Goal: Task Accomplishment & Management: Use online tool/utility

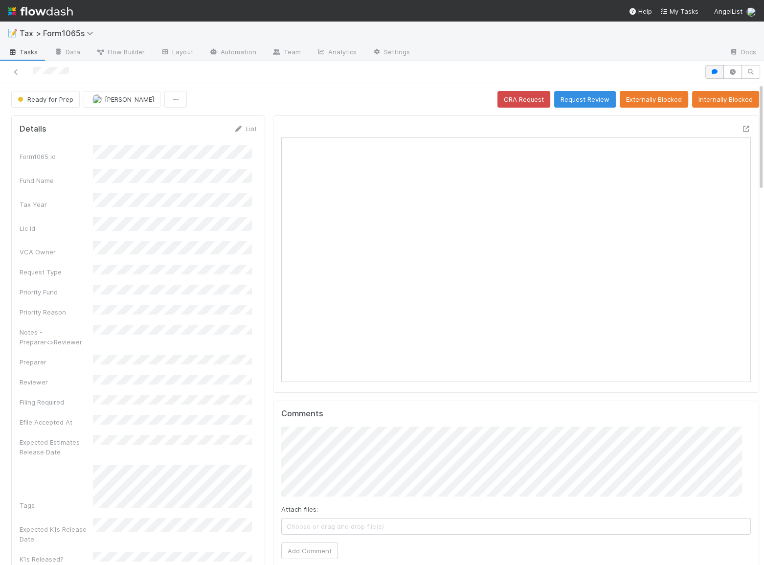
scroll to position [192, 454]
click at [710, 71] on icon "button" at bounding box center [715, 72] width 10 height 6
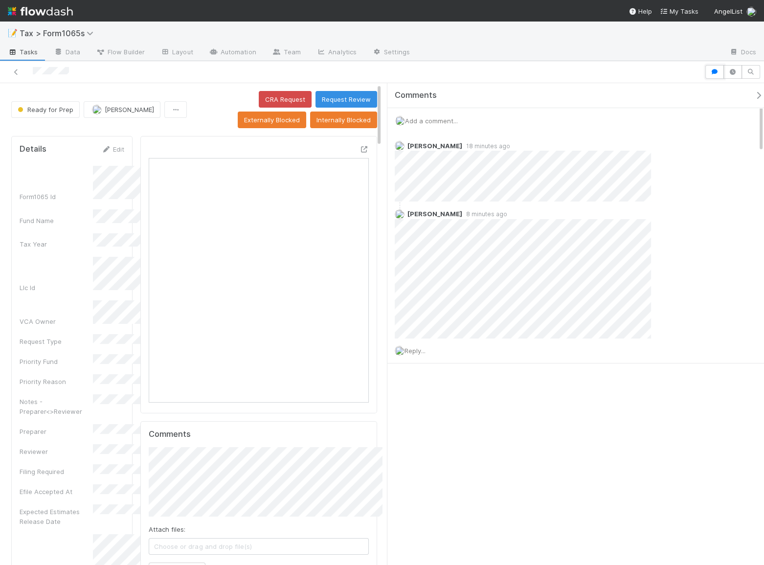
scroll to position [7, 7]
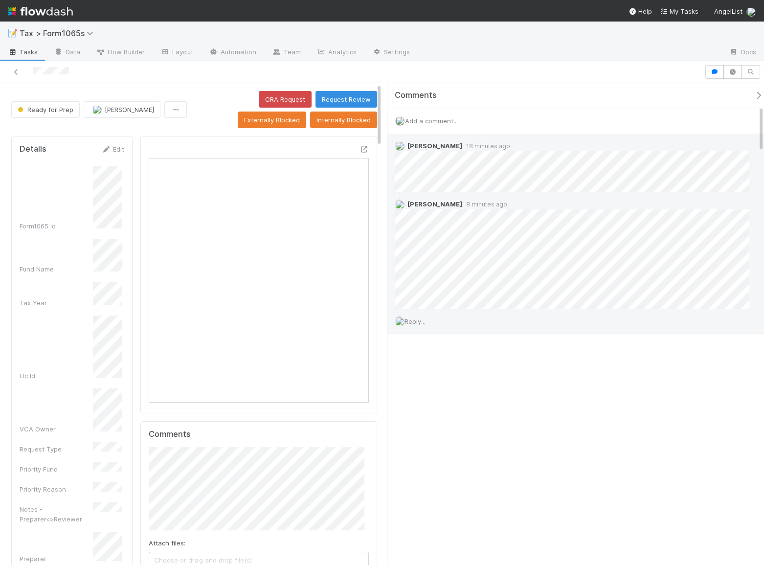
click at [417, 321] on span "Reply..." at bounding box center [415, 322] width 21 height 8
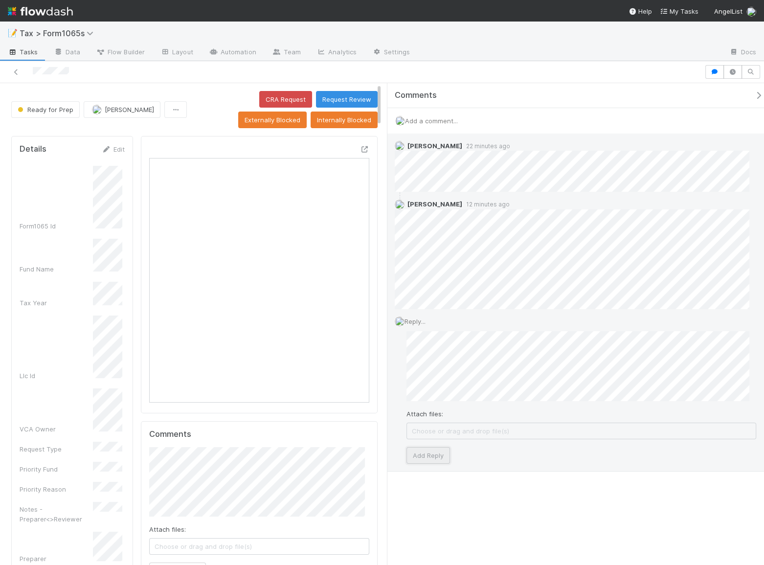
click at [438, 458] on button "Add Reply" at bounding box center [429, 455] width 44 height 17
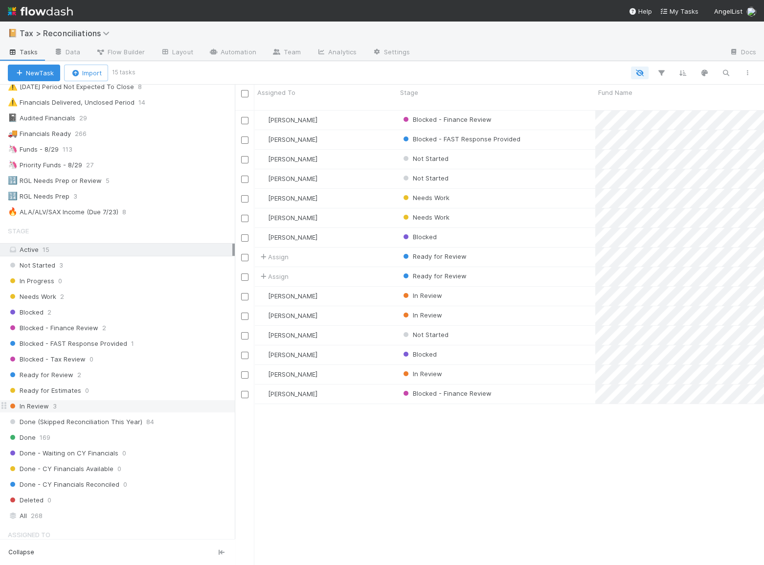
scroll to position [178, 0]
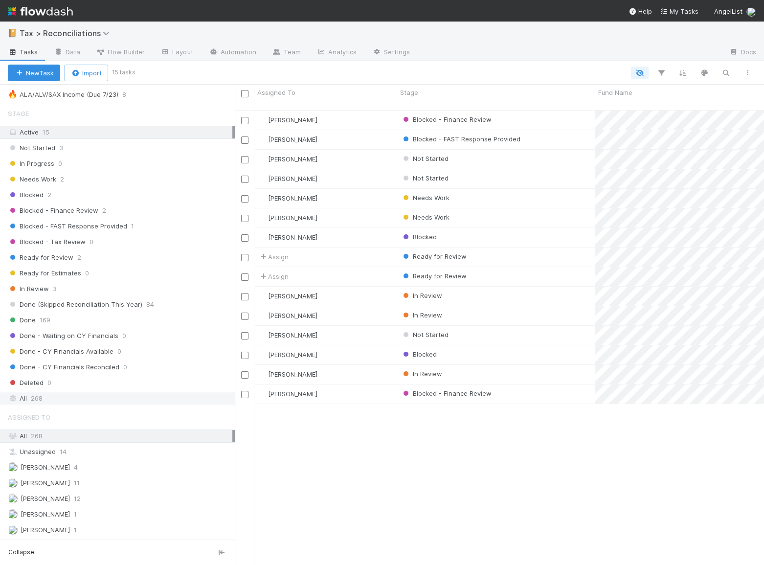
click at [67, 396] on div "All 268" at bounding box center [120, 398] width 225 height 12
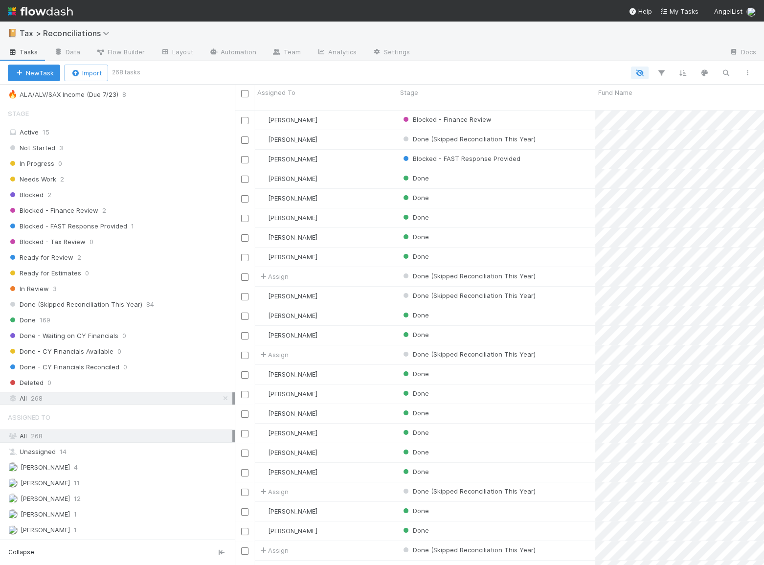
scroll to position [456, 523]
click at [729, 72] on icon "button" at bounding box center [726, 73] width 10 height 9
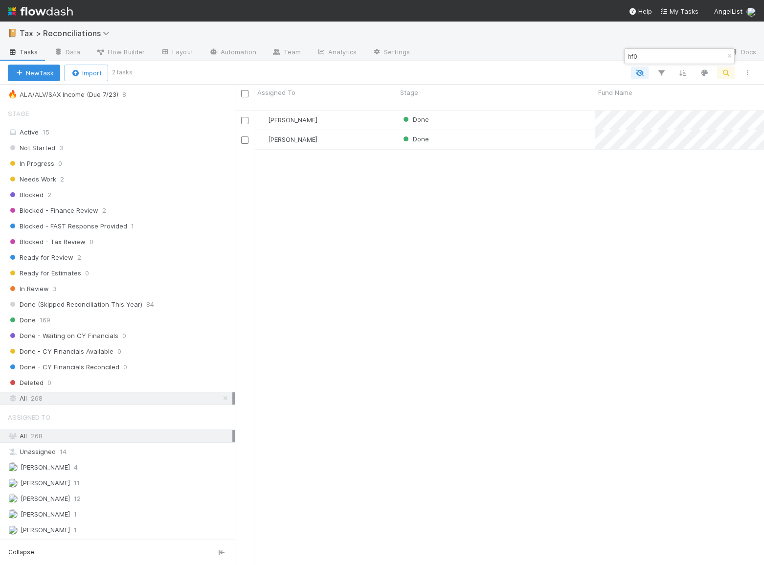
type input "hf0"
click at [613, 193] on div "[PERSON_NAME] Done 3 1 0 10 [DATE] 8:46:35 AM [DATE] 4:45:02 PM 2 [PERSON_NAME]…" at bounding box center [499, 342] width 529 height 463
click at [508, 116] on div "Done" at bounding box center [496, 120] width 198 height 19
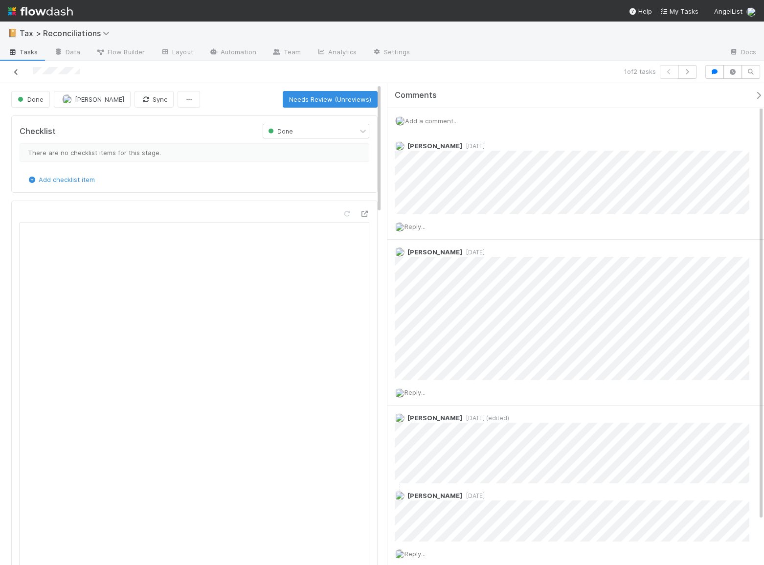
click at [20, 72] on icon at bounding box center [16, 72] width 10 height 6
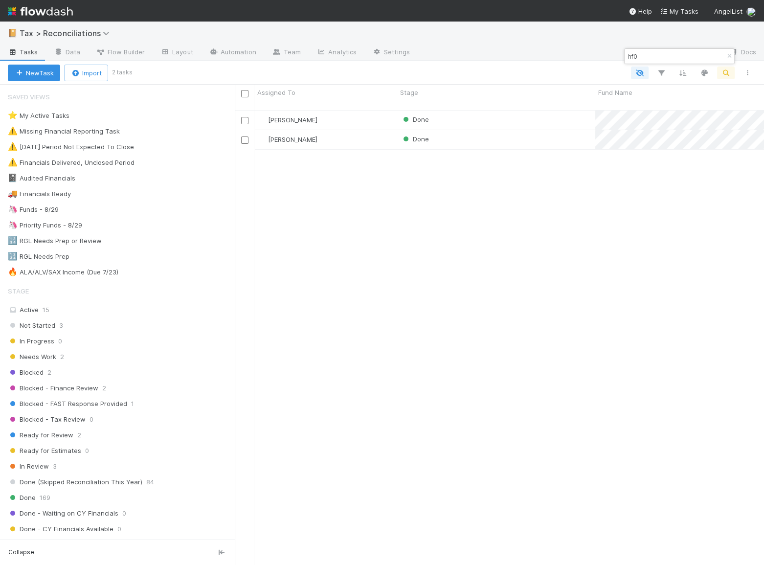
scroll to position [456, 523]
drag, startPoint x: 659, startPoint y: 57, endPoint x: 508, endPoint y: 44, distance: 150.8
click at [509, 45] on body "📔 Tax > Reconciliations Tasks Data Flow Builder Layout Automation Team Analytic…" at bounding box center [382, 282] width 764 height 565
type input "h"
drag, startPoint x: 650, startPoint y: 53, endPoint x: 555, endPoint y: 51, distance: 95.4
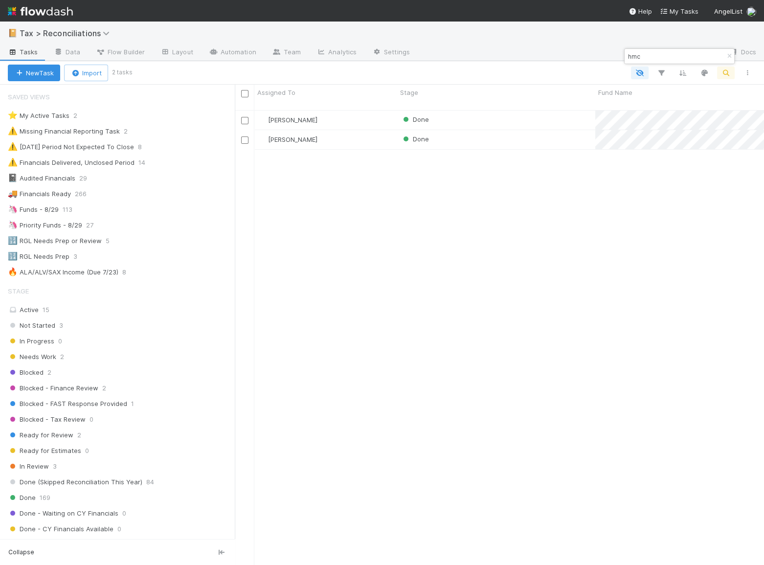
click at [555, 51] on body "📔 Tax > Reconciliations Tasks Data Flow Builder Layout Automation Team Analytic…" at bounding box center [382, 282] width 764 height 565
type input "h"
type input "a"
type input "c"
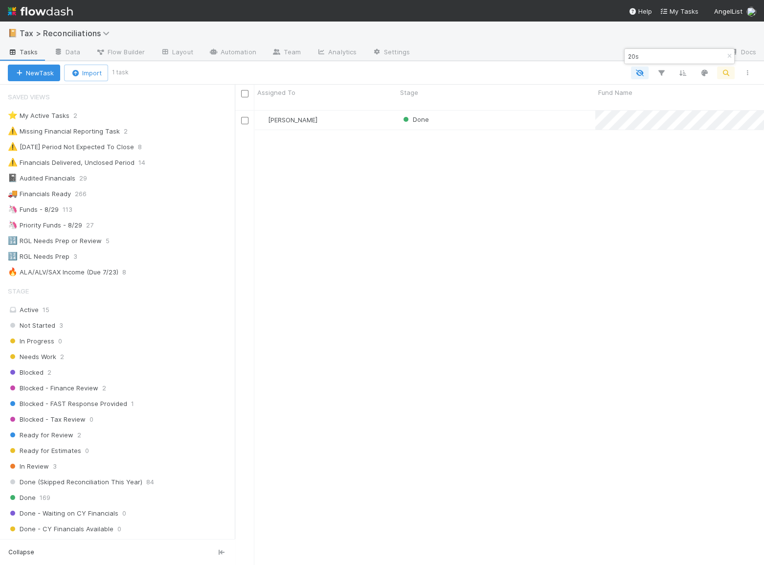
scroll to position [456, 523]
type input "2"
type input "h"
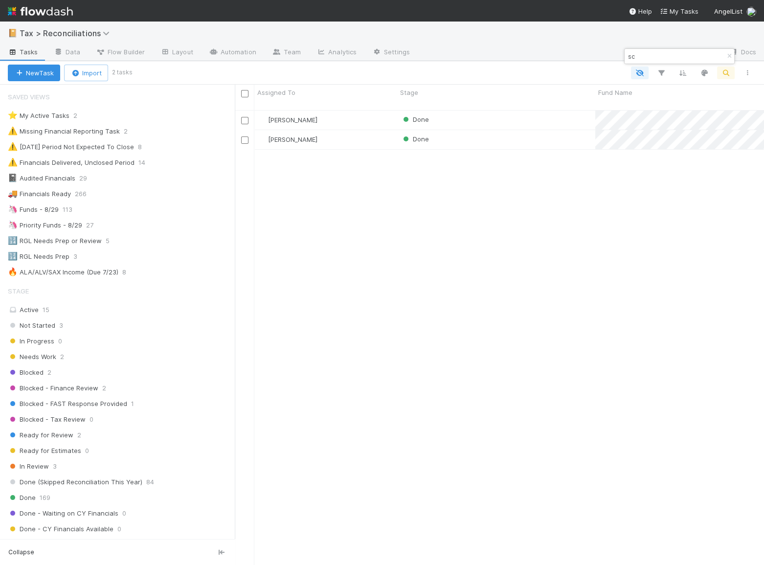
type input "s"
type input "t"
type input "c"
type input "g"
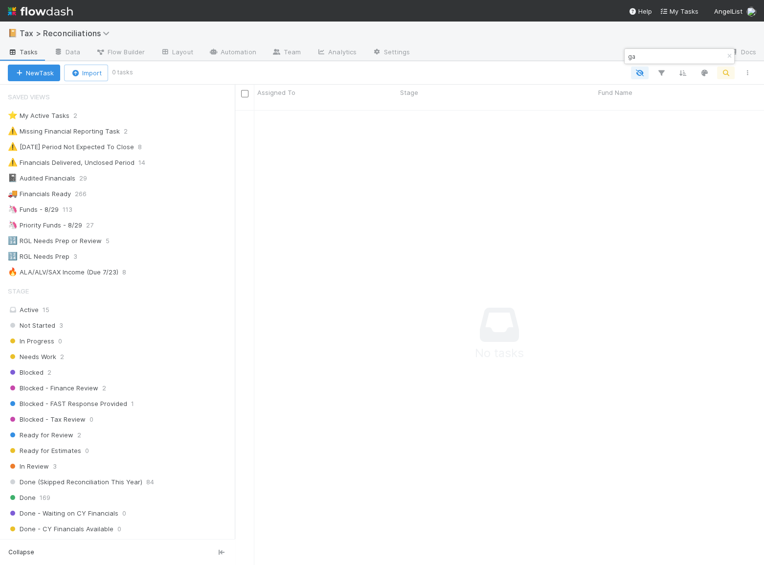
type input "g"
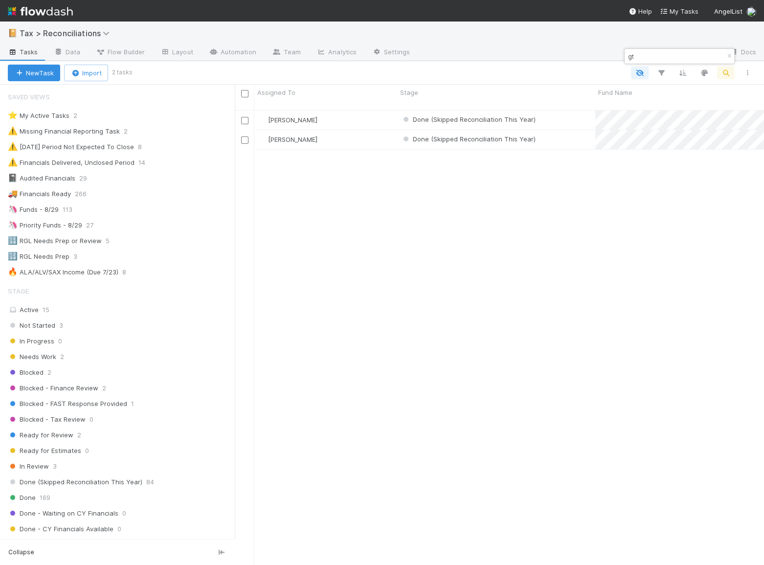
type input "g"
type input "o"
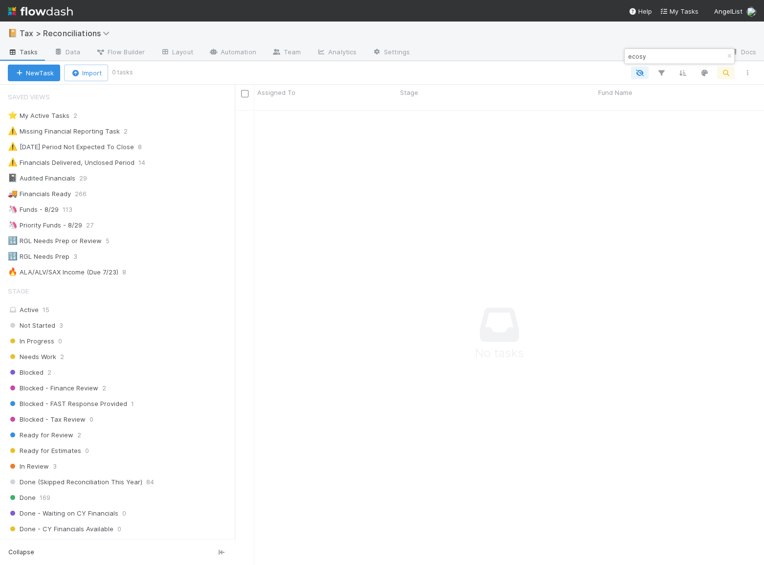
scroll to position [450, 523]
type input "e"
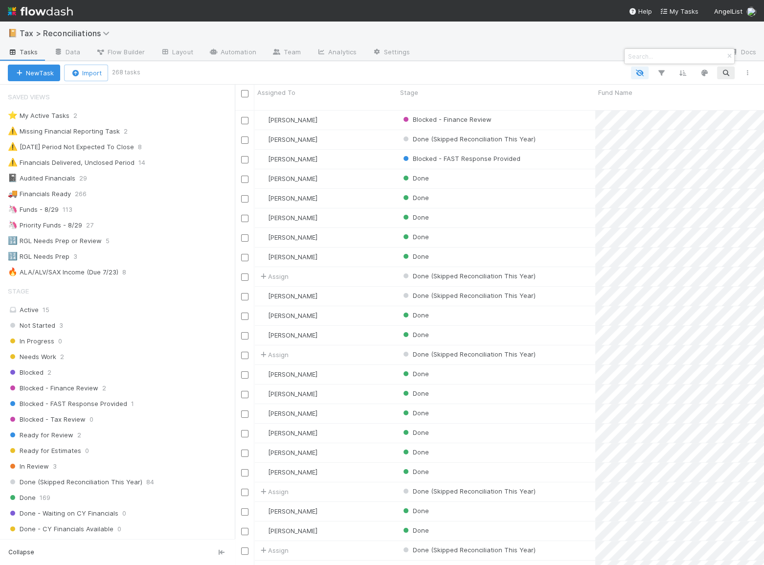
scroll to position [456, 523]
click at [660, 53] on input at bounding box center [675, 56] width 98 height 12
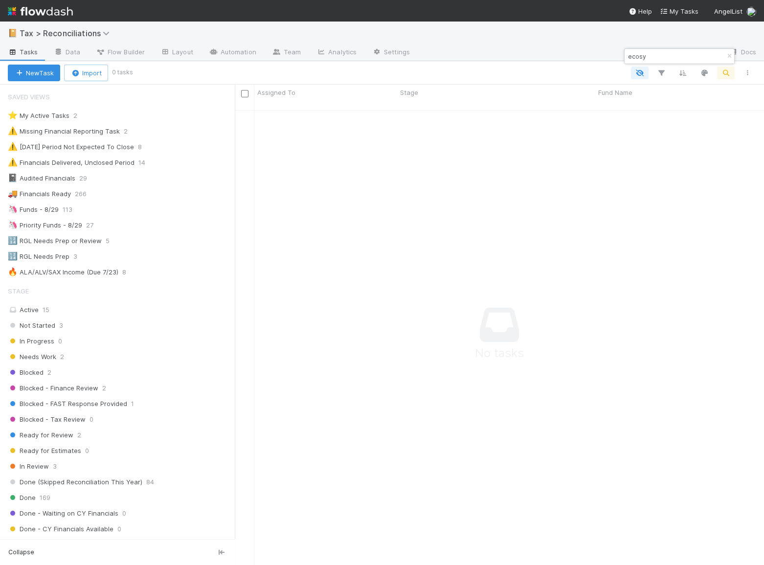
scroll to position [450, 523]
drag, startPoint x: 661, startPoint y: 58, endPoint x: 521, endPoint y: 50, distance: 139.7
click at [524, 51] on body "📔 Tax > Reconciliations Tasks Data Flow Builder Layout Automation Team Analytic…" at bounding box center [382, 282] width 764 height 565
type input "e"
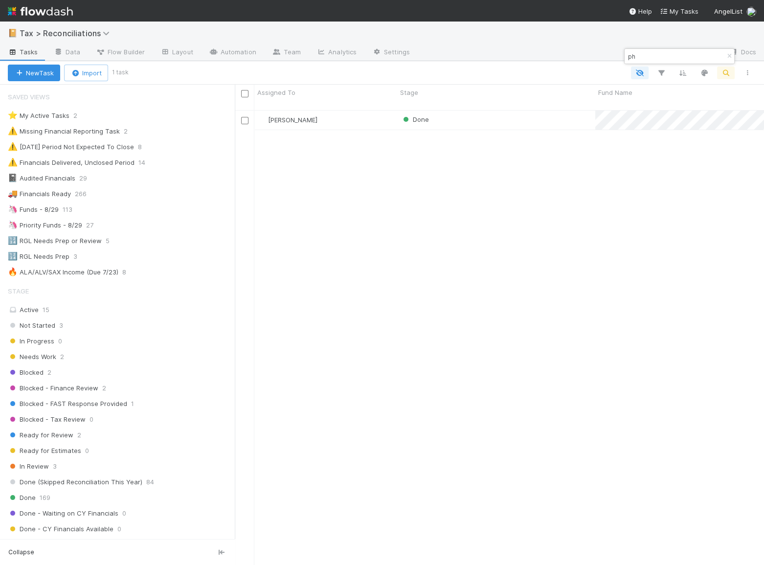
type input "p"
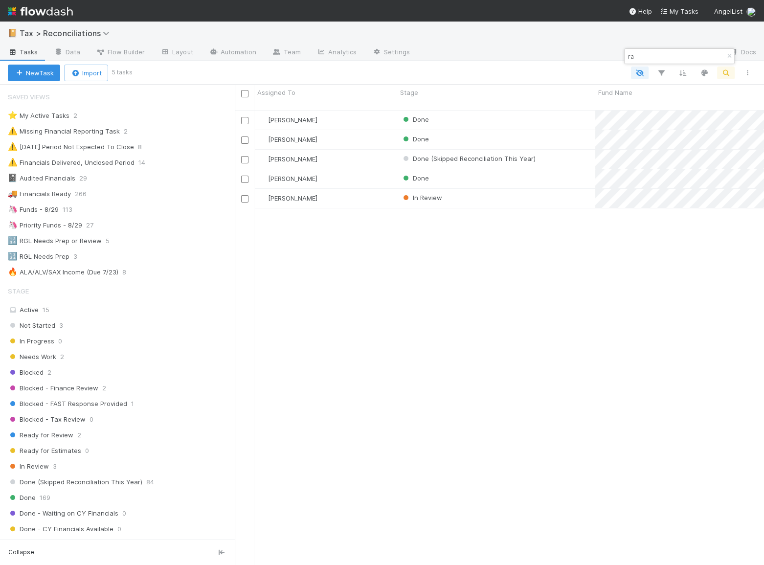
type input "r"
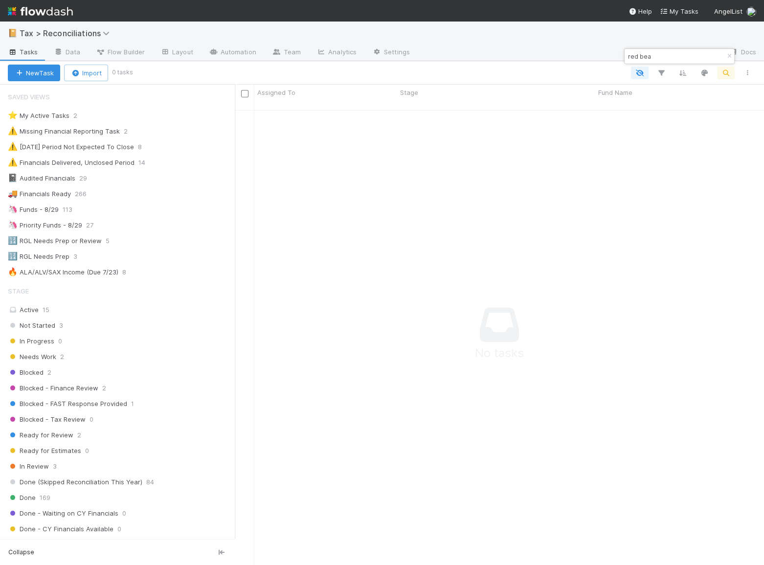
scroll to position [450, 523]
type input "r"
click at [678, 62] on div "bear" at bounding box center [680, 56] width 110 height 15
click at [680, 55] on input "bear" at bounding box center [675, 56] width 98 height 12
type input "b"
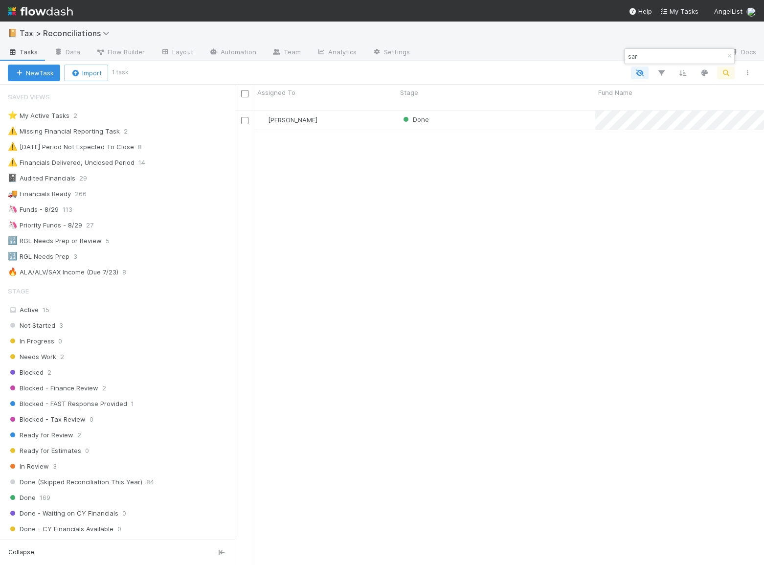
scroll to position [456, 523]
type input "s"
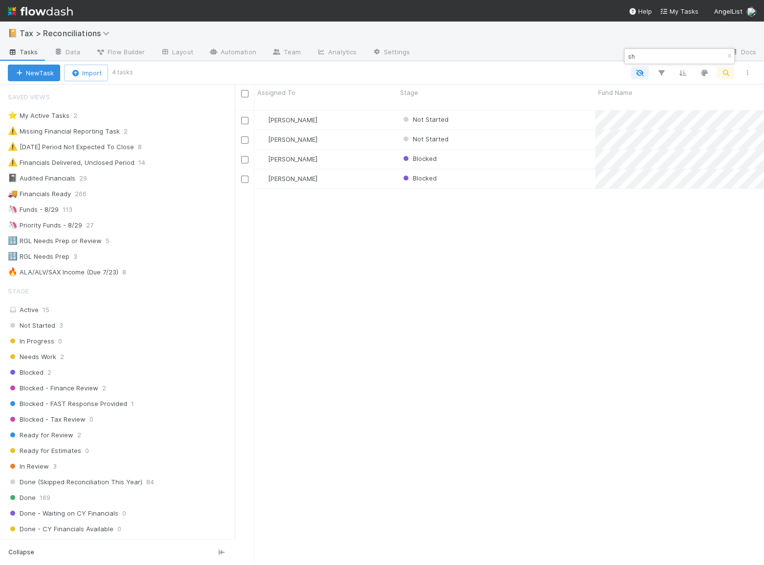
type input "s"
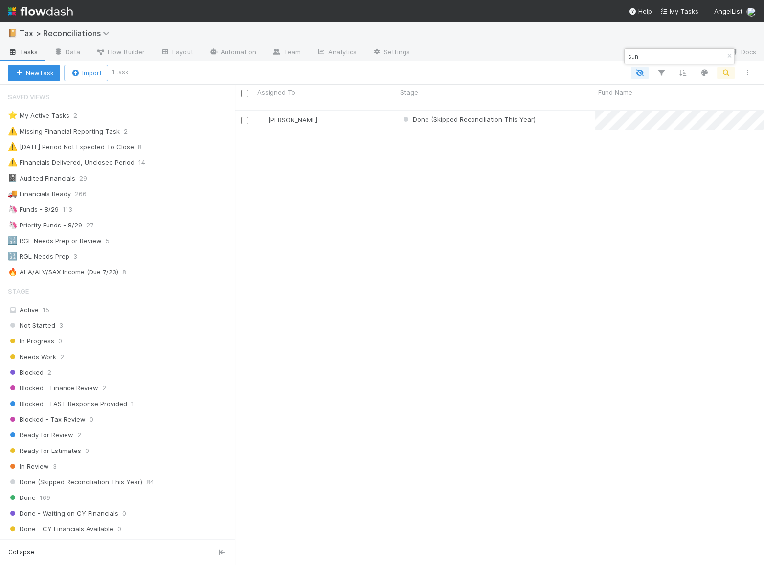
click at [664, 55] on input "sun" at bounding box center [675, 56] width 98 height 12
type input "s"
click at [654, 57] on input "TVCS" at bounding box center [675, 56] width 98 height 12
type input "T"
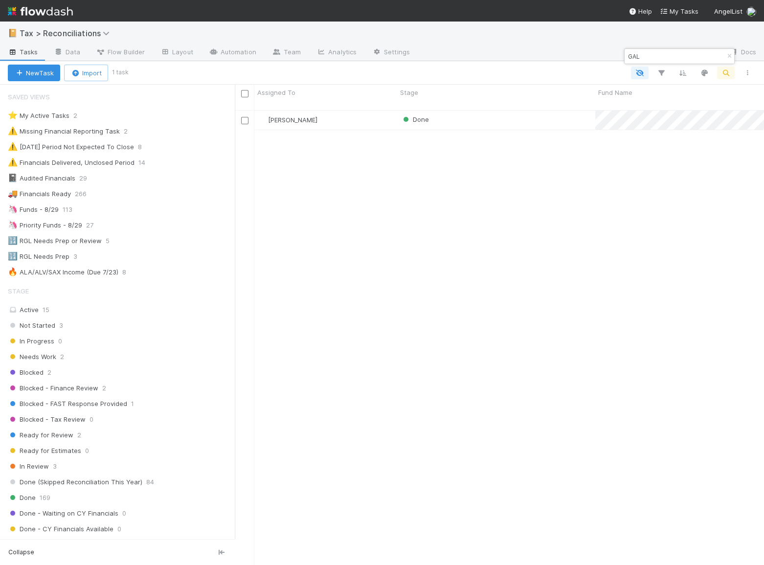
scroll to position [456, 523]
click at [660, 61] on input "GAL" at bounding box center [675, 56] width 98 height 12
type input "G"
type input "O"
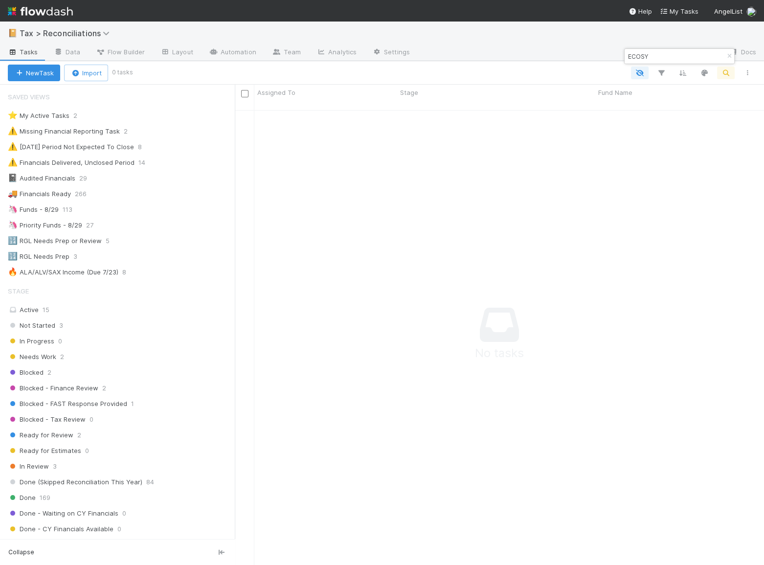
click at [664, 55] on input "ECOSY" at bounding box center [675, 56] width 98 height 12
type input "E"
click at [692, 54] on input "BEAR" at bounding box center [675, 56] width 98 height 12
type input "B"
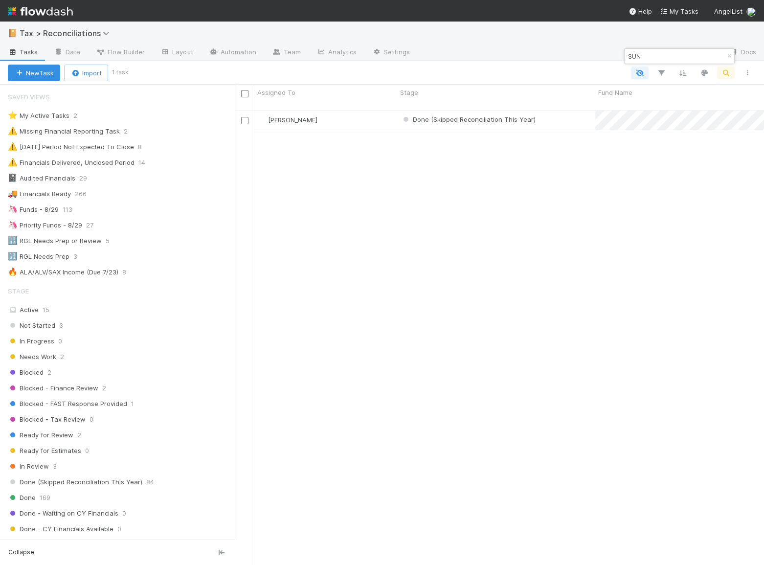
drag, startPoint x: 642, startPoint y: 60, endPoint x: 650, endPoint y: 57, distance: 8.2
click at [642, 59] on input "SUN" at bounding box center [675, 56] width 98 height 12
click at [565, 112] on div "Done (Skipped Reconciliation This Year)" at bounding box center [496, 120] width 198 height 19
click at [649, 55] on input "SUN" at bounding box center [675, 56] width 98 height 12
type input "S"
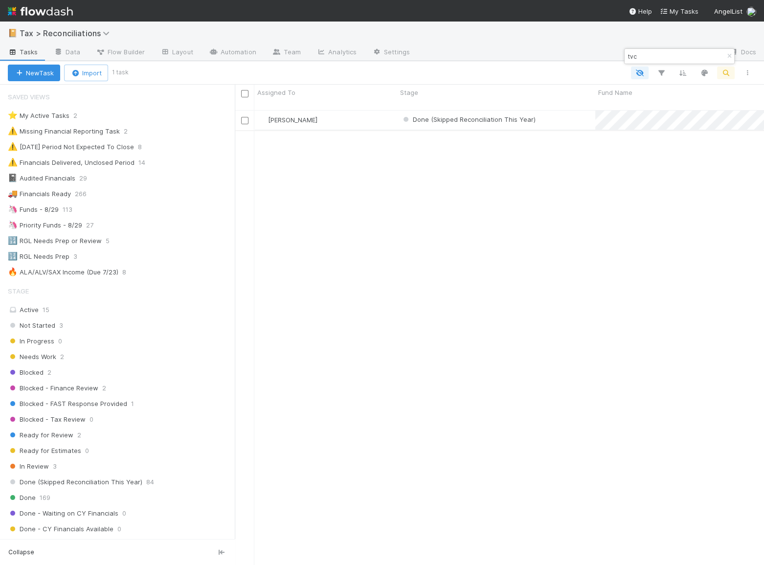
type input "tvc"
click at [559, 112] on div "Done (Skipped Reconciliation This Year)" at bounding box center [496, 120] width 198 height 19
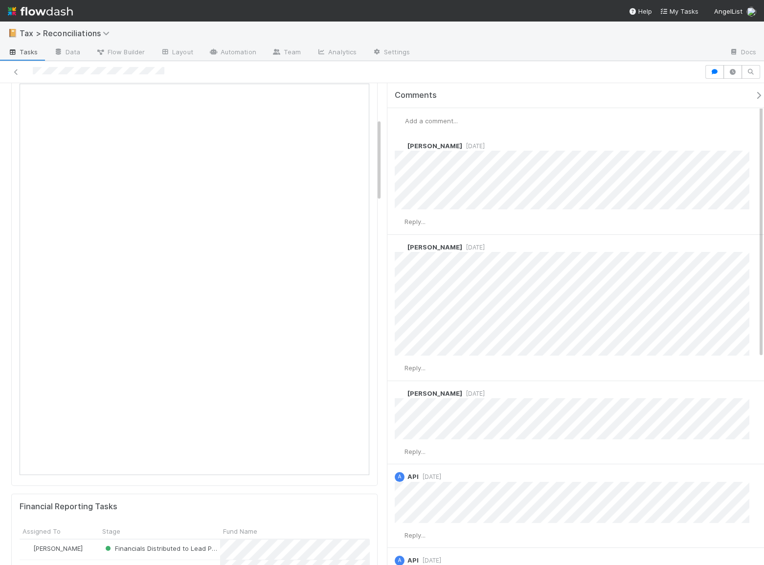
scroll to position [133, 0]
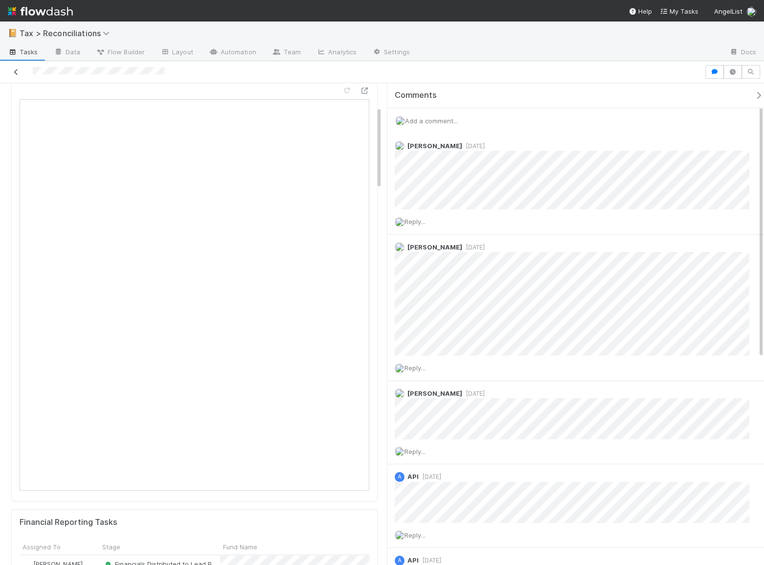
click at [18, 67] on link at bounding box center [16, 72] width 10 height 10
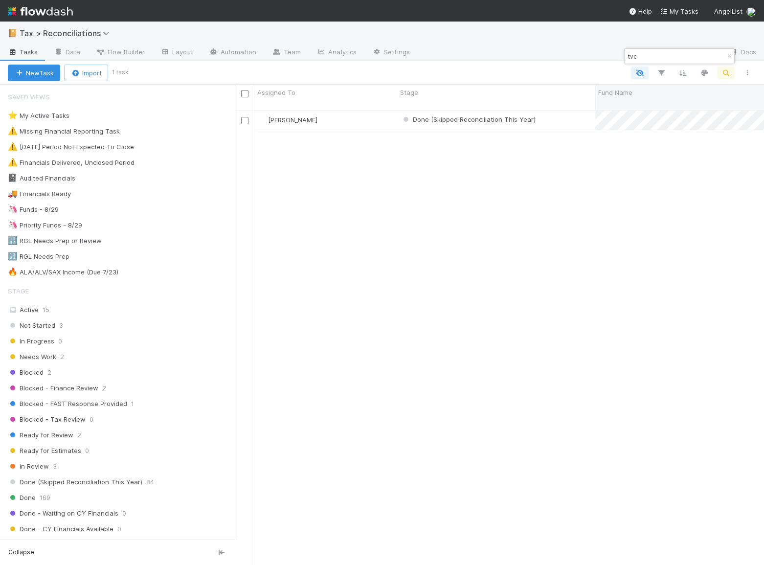
scroll to position [456, 523]
click at [685, 57] on input "tvc" at bounding box center [675, 56] width 98 height 12
type input "t"
type input "sun"
click at [553, 111] on div "Done (Skipped Reconciliation This Year)" at bounding box center [496, 120] width 198 height 19
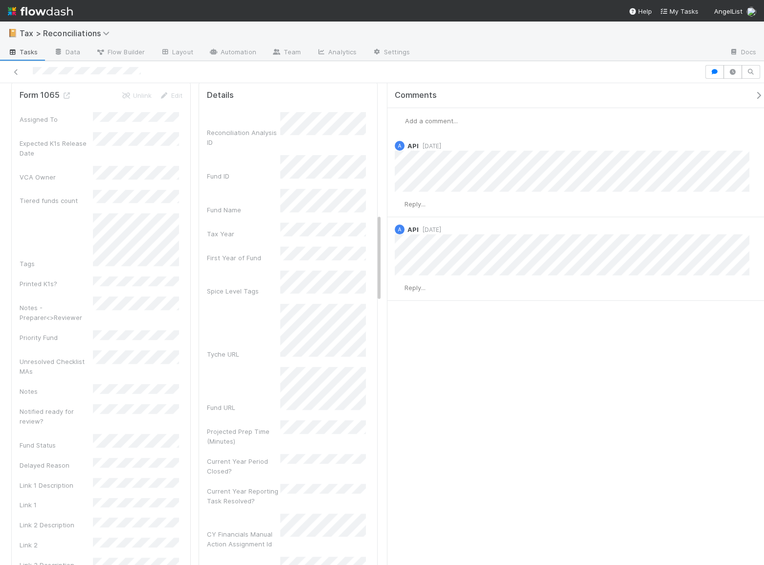
scroll to position [711, 0]
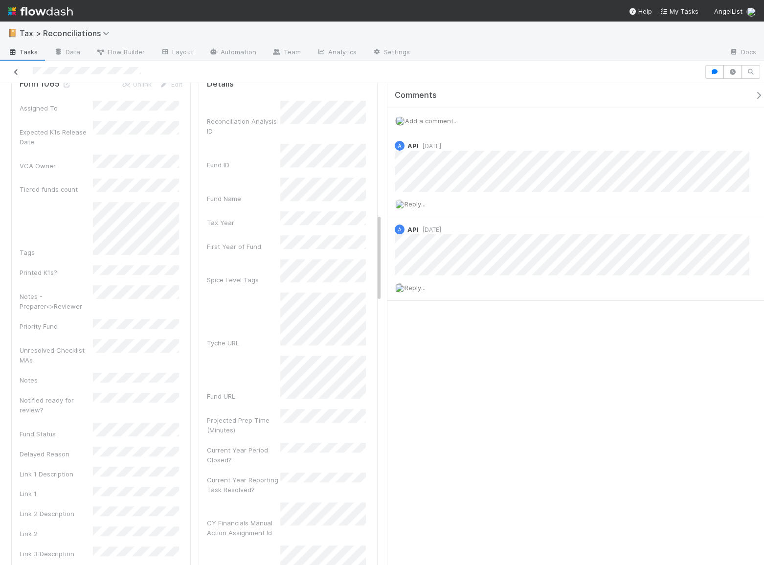
click at [16, 69] on icon at bounding box center [16, 72] width 10 height 6
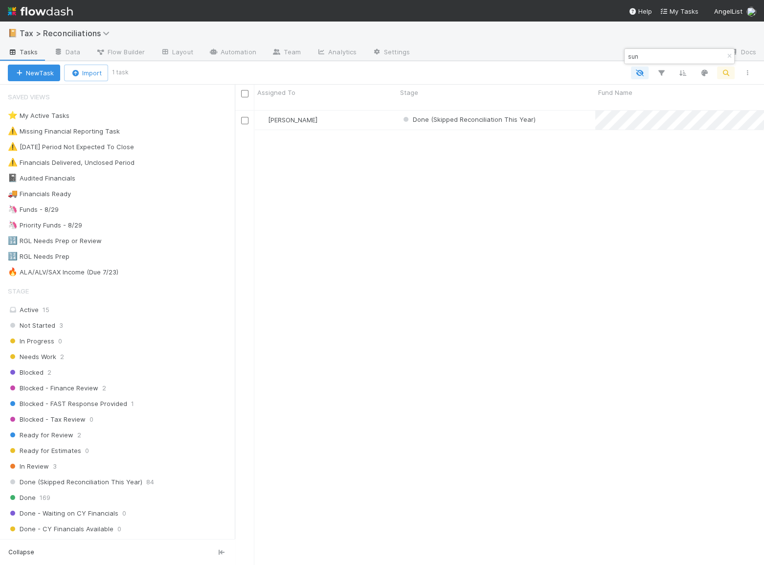
scroll to position [456, 523]
click at [120, 208] on div "🦄 Funds - 8/29 113" at bounding box center [121, 210] width 227 height 12
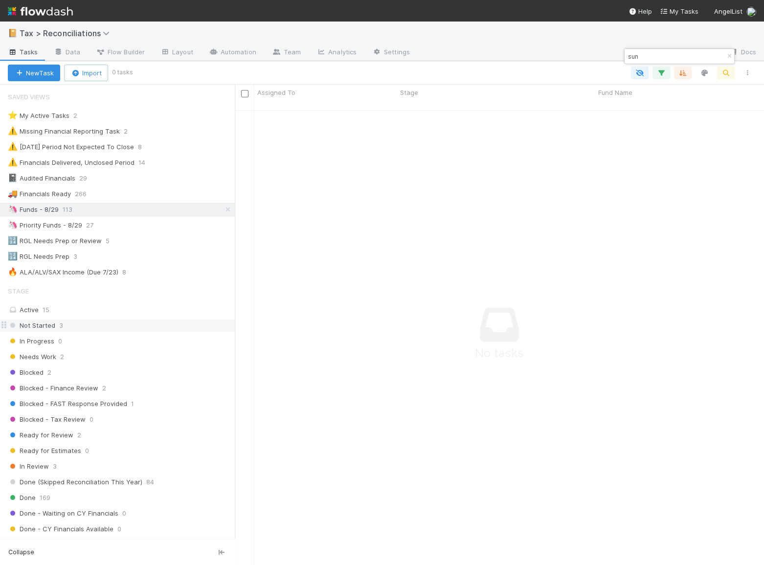
scroll to position [450, 523]
click at [147, 314] on div "Active 15" at bounding box center [120, 310] width 225 height 12
click at [728, 53] on icon "button" at bounding box center [730, 56] width 10 height 6
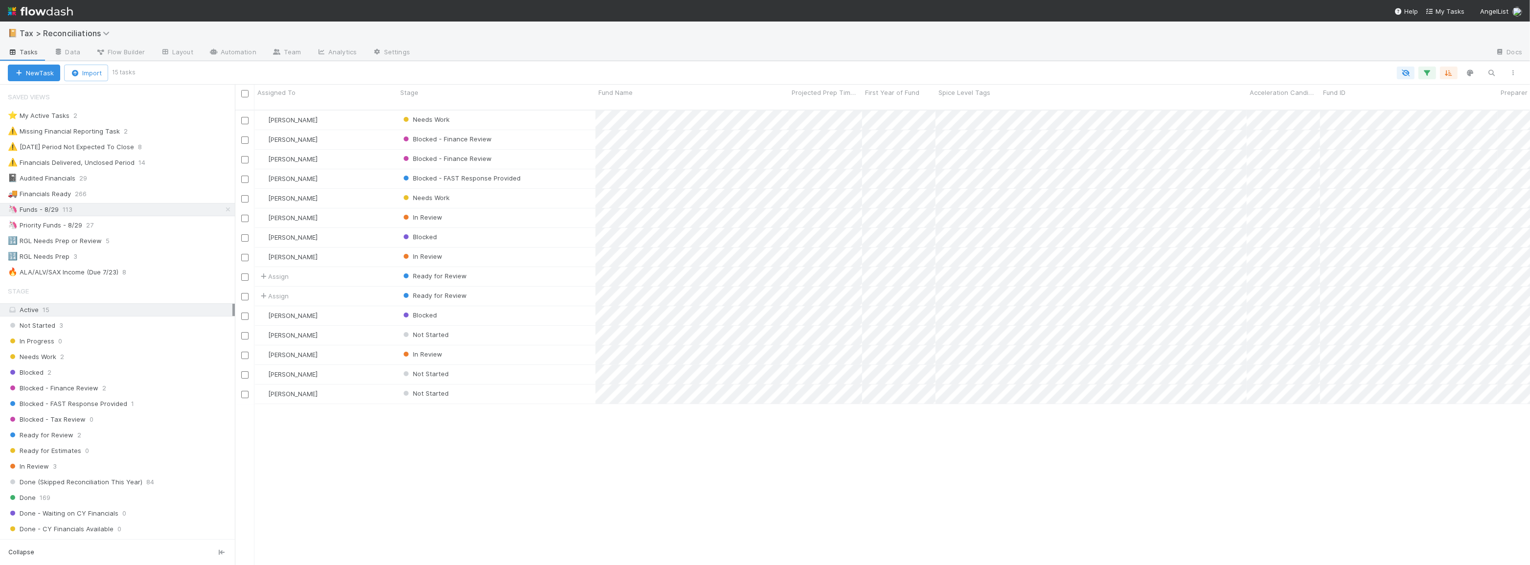
scroll to position [456, 1288]
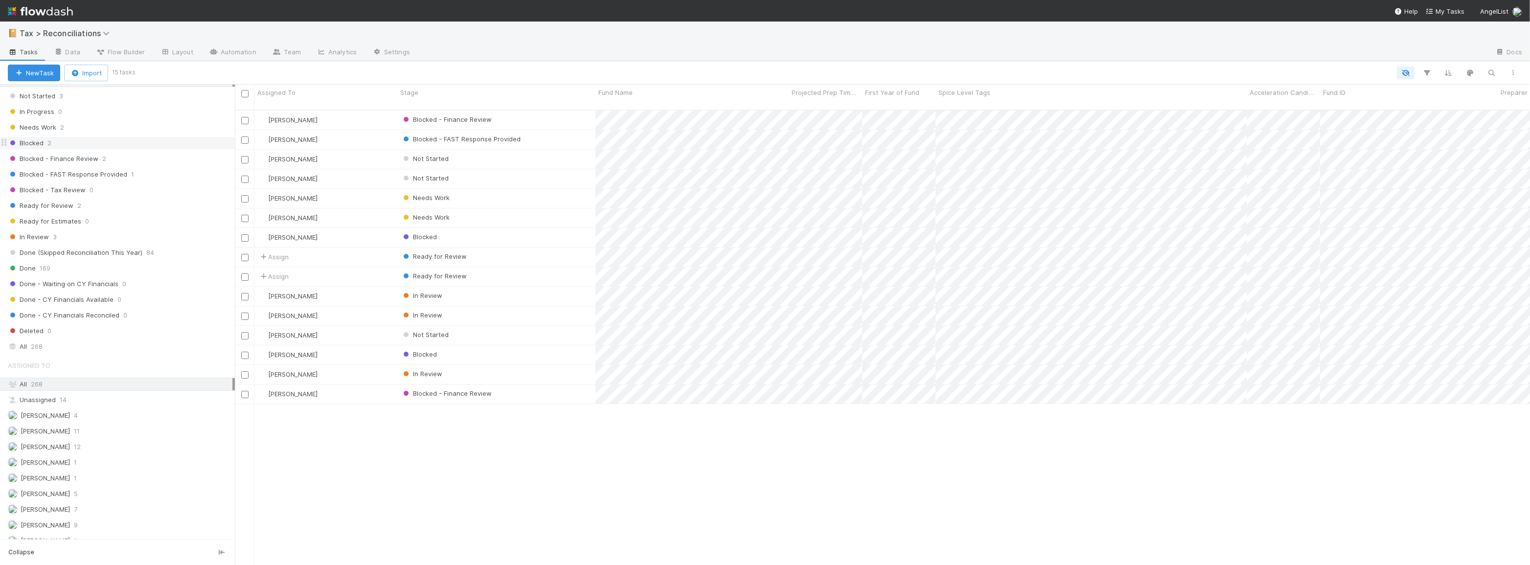
scroll to position [311, 0]
click at [87, 275] on div "All 268" at bounding box center [120, 281] width 225 height 12
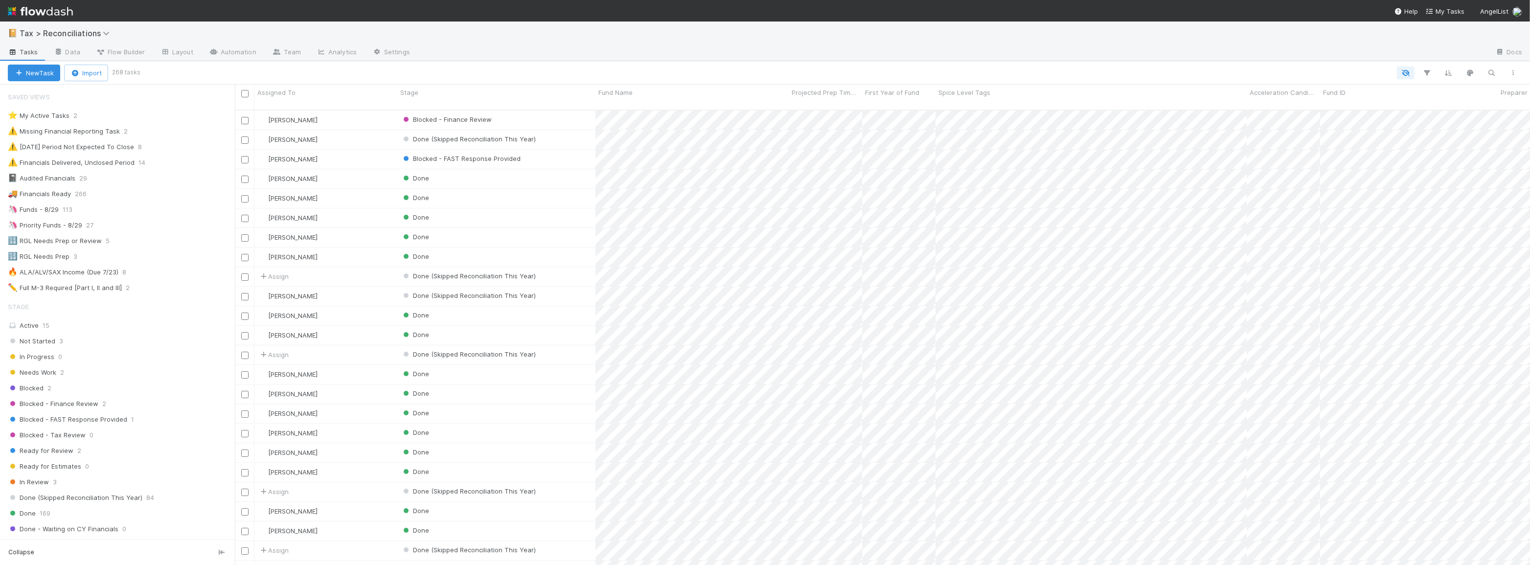
scroll to position [456, 1288]
click at [1493, 73] on icon "button" at bounding box center [1492, 73] width 10 height 9
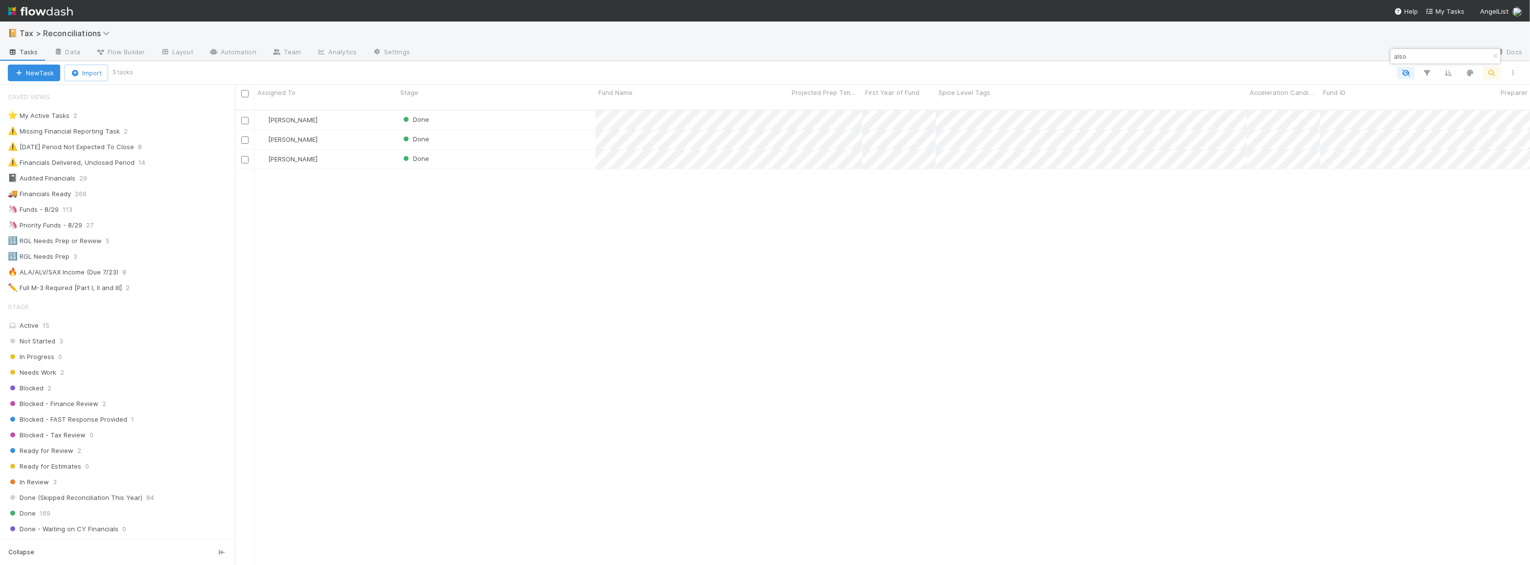
drag, startPoint x: 1457, startPoint y: 58, endPoint x: 1336, endPoint y: 55, distance: 120.4
click at [1336, 55] on body "📔 Tax > Reconciliations Tasks Data Flow Builder Layout Automation Team Analytic…" at bounding box center [765, 282] width 1530 height 565
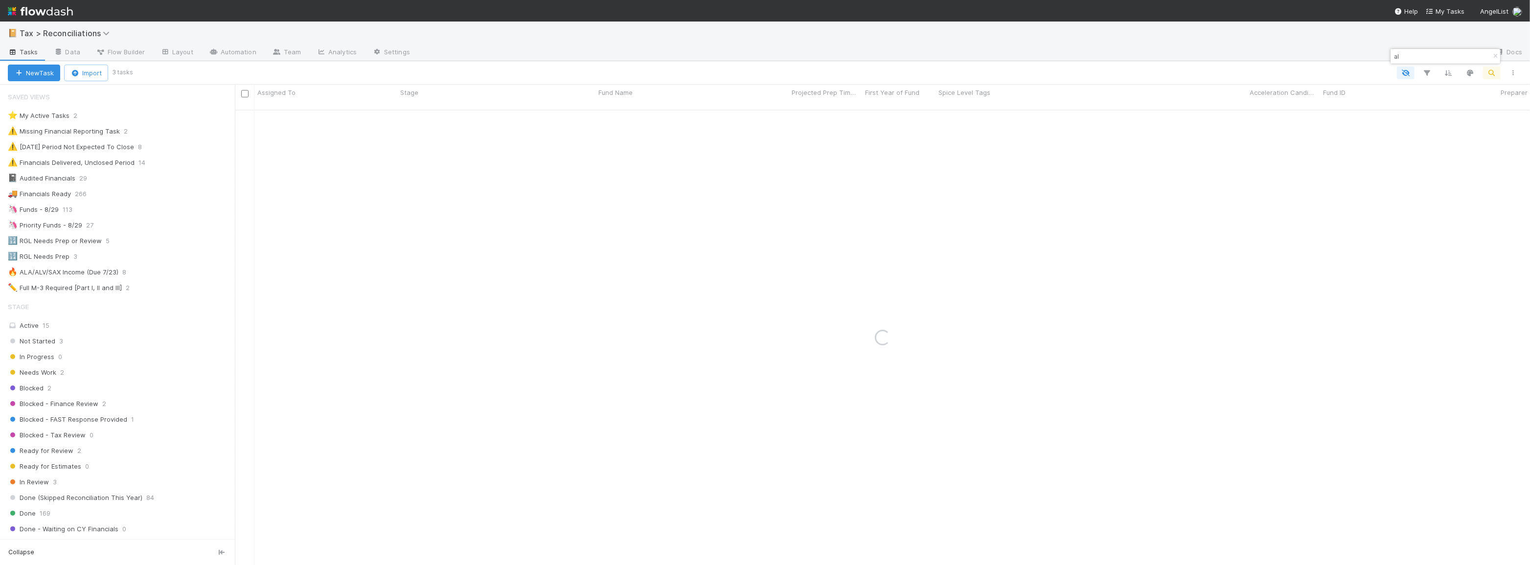
type input "a"
type input "[PERSON_NAME]"
